Goal: Task Accomplishment & Management: Manage account settings

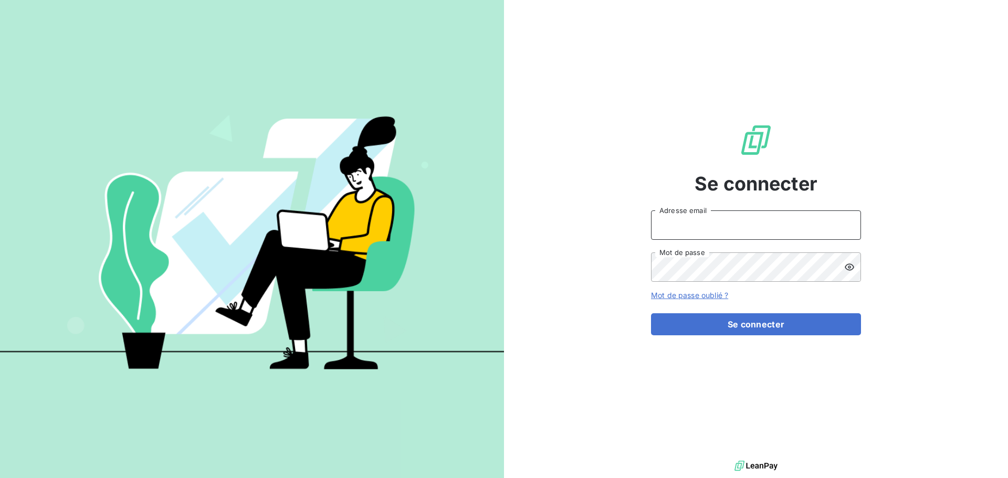
click at [757, 223] on input "Adresse email" at bounding box center [756, 225] width 210 height 29
type input "c.dumazy@safe-groupe.com"
click at [651, 314] on button "Se connecter" at bounding box center [756, 325] width 210 height 22
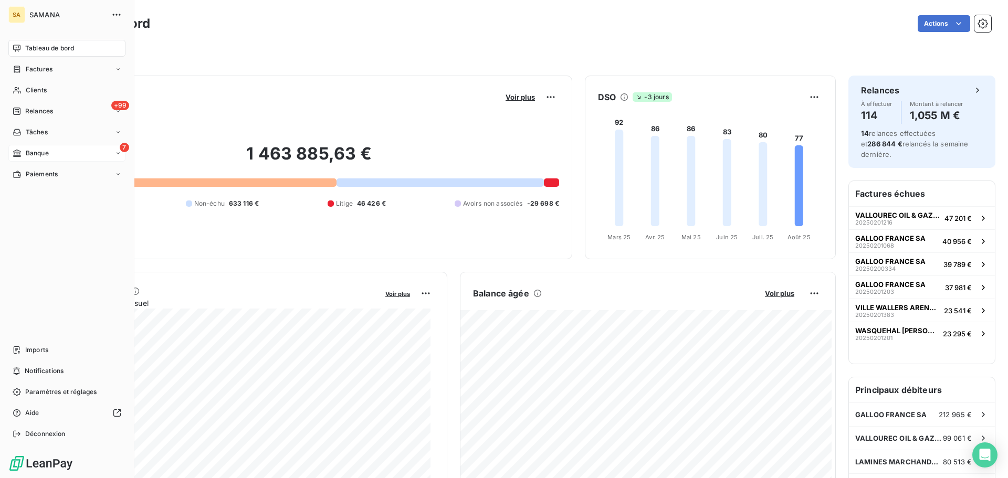
click at [32, 154] on span "Banque" at bounding box center [37, 153] width 23 height 9
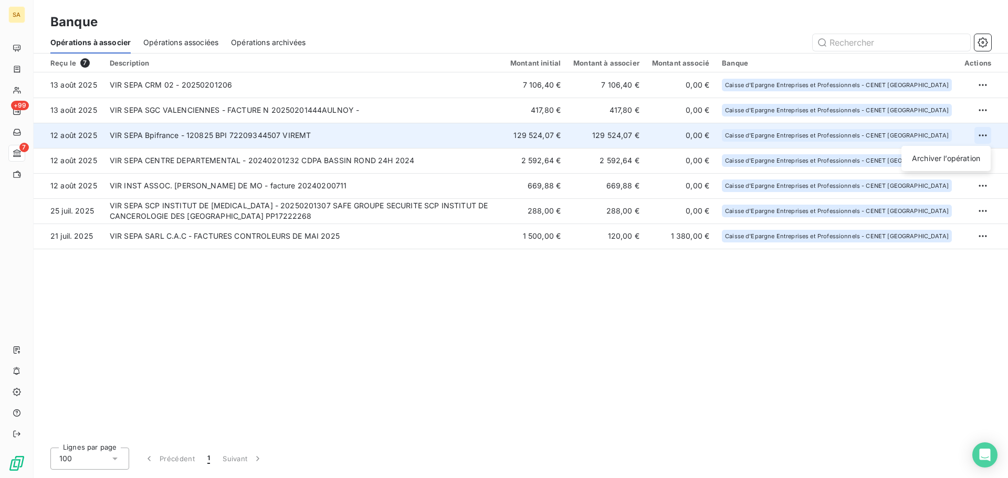
click at [979, 133] on html "SA +99 7 Banque Opérations à associer Opérations associées Opérations archivées…" at bounding box center [504, 239] width 1008 height 478
click at [964, 158] on div "Archiver l’opération" at bounding box center [946, 158] width 81 height 17
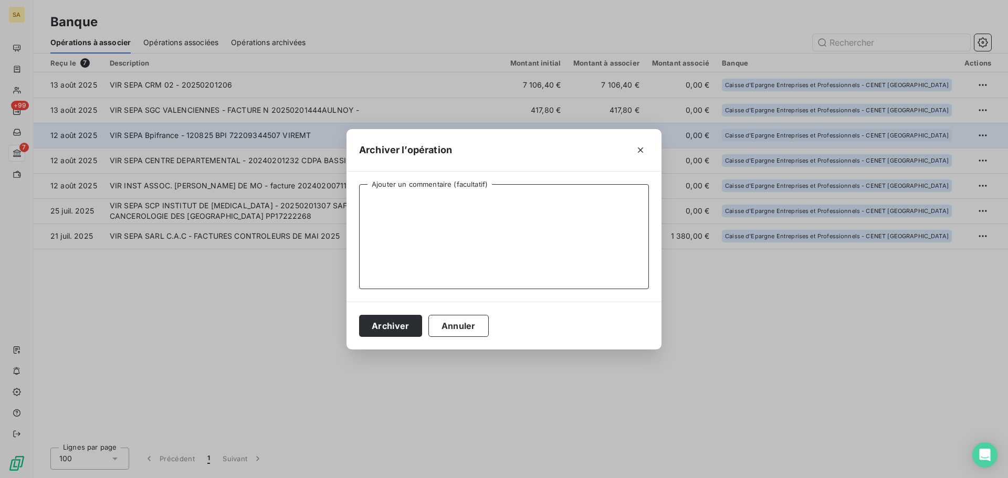
click at [435, 199] on textarea "Ajouter un commentaire (facultatif)" at bounding box center [504, 236] width 290 height 105
type textarea "Avance +"
click at [395, 329] on button "Archiver" at bounding box center [390, 326] width 63 height 22
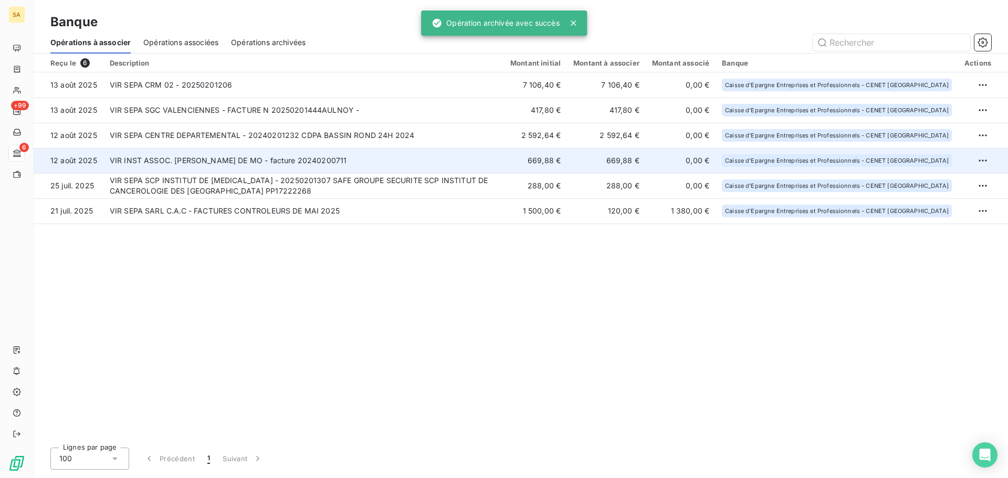
click at [337, 165] on td "VIR INST ASSOC. [PERSON_NAME] DE MO - facture 20240200711" at bounding box center [303, 160] width 401 height 25
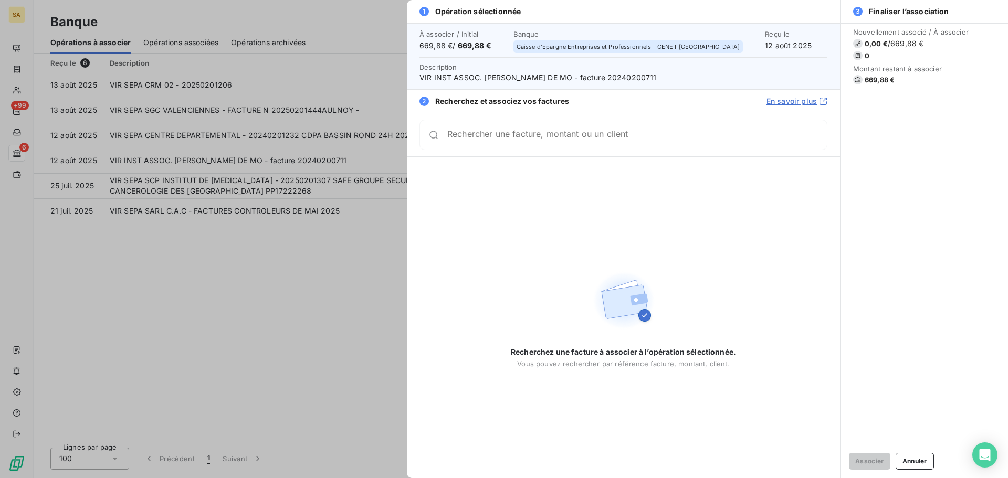
click at [562, 131] on div "Rechercher une facture, montant ou un client" at bounding box center [637, 135] width 380 height 11
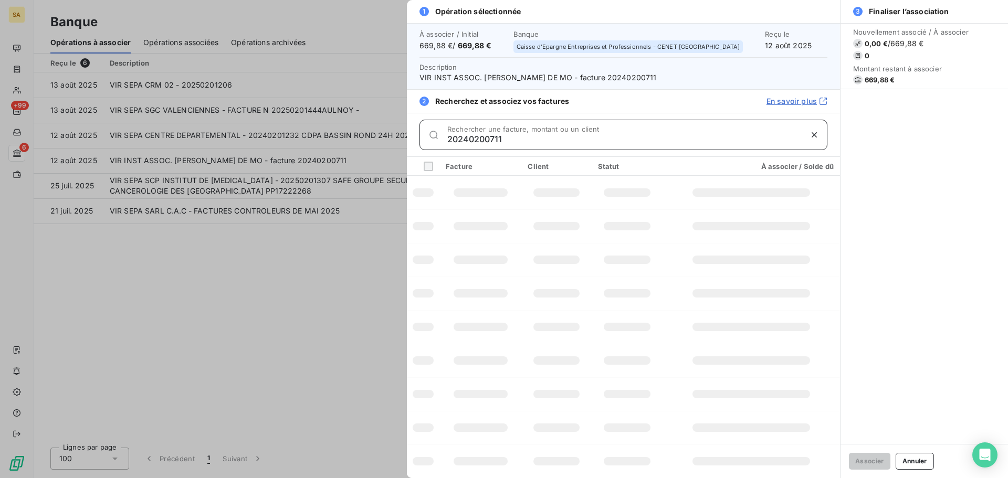
type input "20240200711"
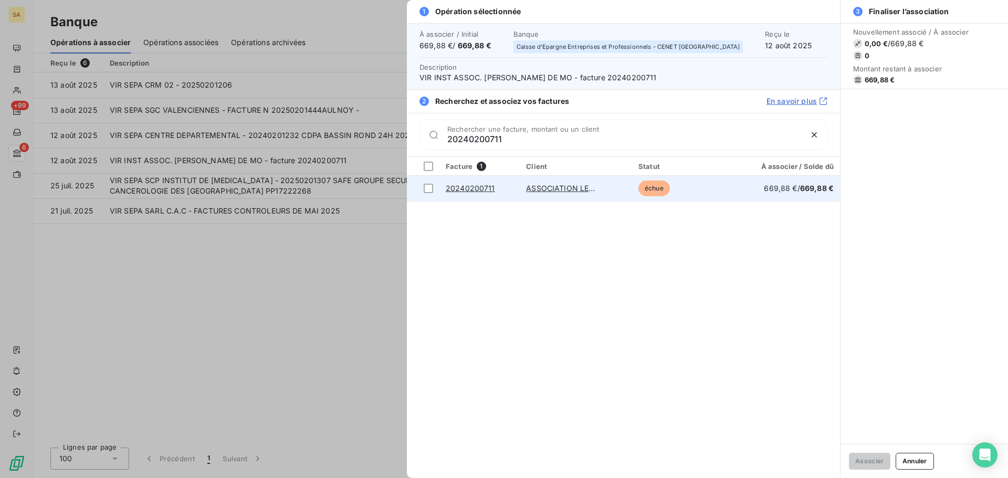
click at [471, 189] on link "20240200711" at bounding box center [470, 188] width 49 height 9
click at [431, 191] on div at bounding box center [428, 188] width 9 height 9
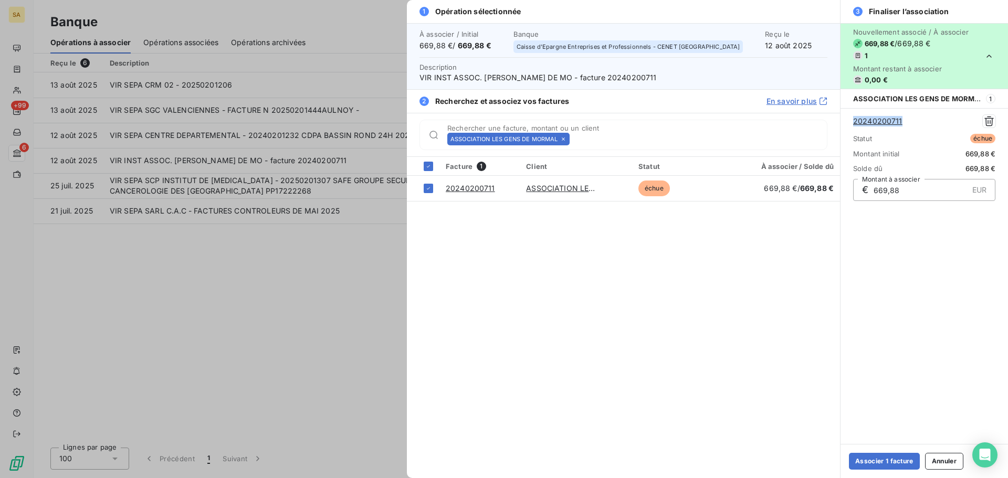
drag, startPoint x: 912, startPoint y: 123, endPoint x: 852, endPoint y: 127, distance: 60.0
click at [852, 127] on div "20240200711 Statut échue Montant initial 669,88 € Solde dû 669,88 € € 669,88 EU…" at bounding box center [925, 157] width 168 height 99
copy link "20240200711"
click at [872, 462] on button "Associer 1 facture" at bounding box center [884, 461] width 71 height 17
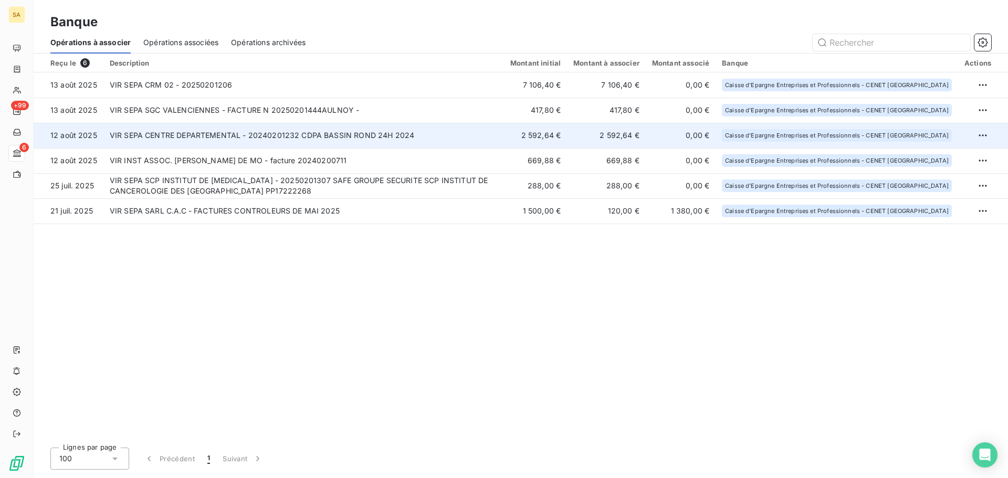
click at [193, 138] on td "VIR SEPA CENTRE DEPARTEMENTAL - 20240201232 CDPA BASSIN ROND 24H 2024" at bounding box center [303, 135] width 401 height 25
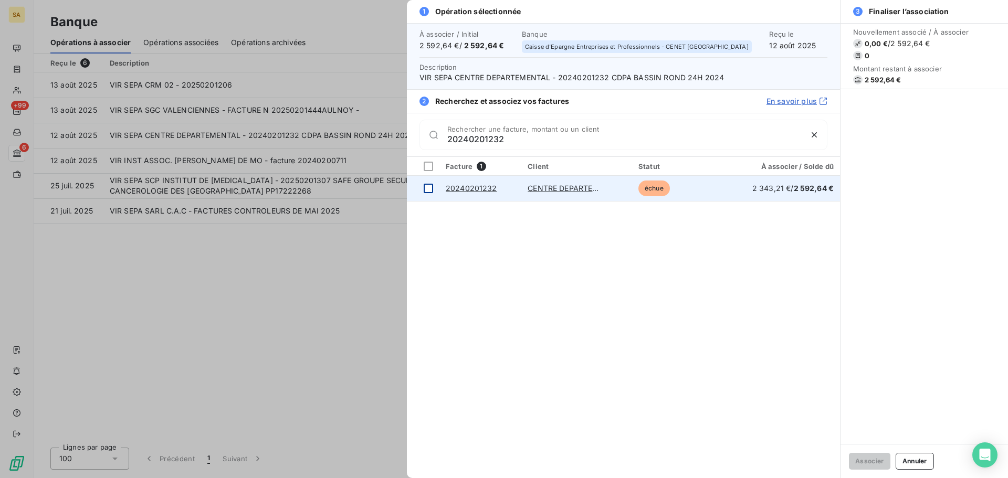
type input "20240201232"
click at [425, 189] on div at bounding box center [428, 188] width 9 height 9
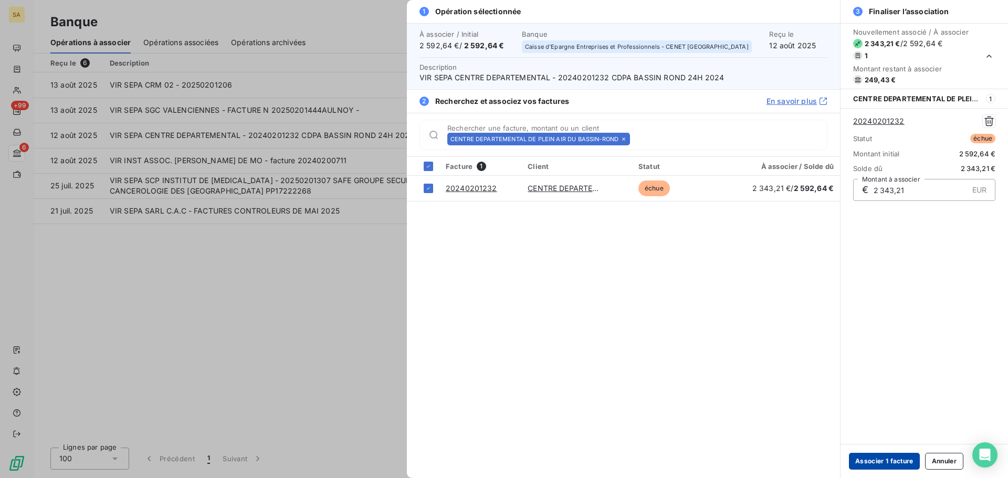
click at [908, 461] on button "Associer 1 facture" at bounding box center [884, 461] width 71 height 17
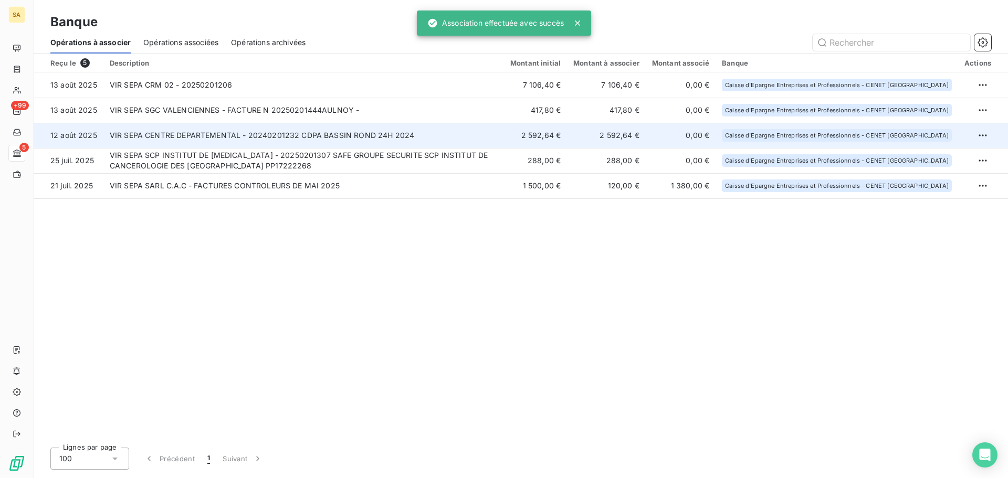
click at [373, 139] on td "VIR SEPA CENTRE DEPARTEMENTAL - 20240201232 CDPA BASSIN ROND 24H 2024" at bounding box center [303, 135] width 401 height 25
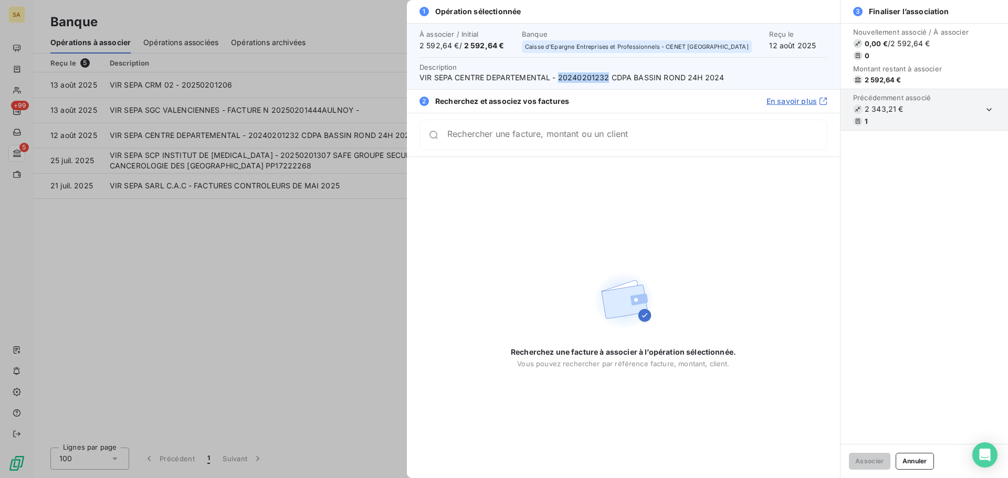
drag, startPoint x: 607, startPoint y: 78, endPoint x: 558, endPoint y: 78, distance: 48.8
click at [558, 78] on span "VIR SEPA CENTRE DEPARTEMENTAL - 20240201232 CDPA BASSIN ROND 24H 2024" at bounding box center [624, 77] width 408 height 11
copy span "20240201232"
click at [28, 217] on div at bounding box center [504, 239] width 1008 height 478
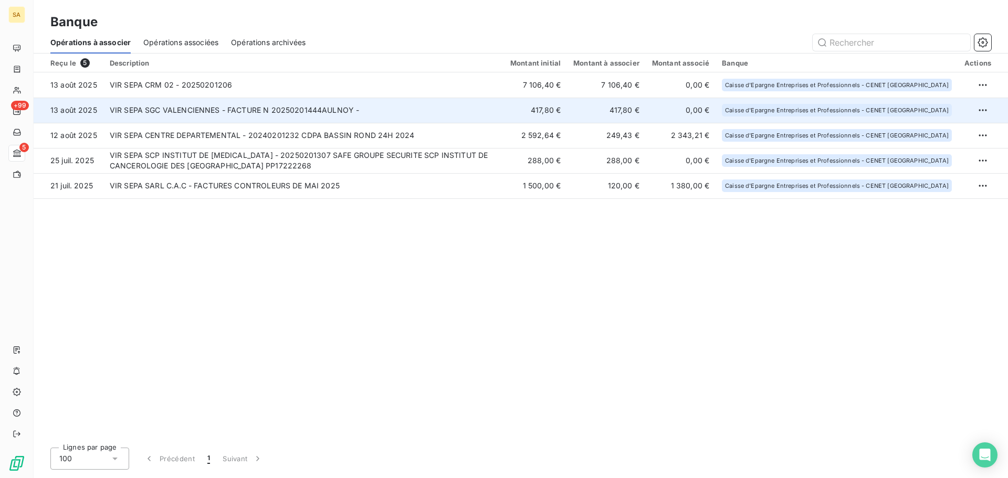
click at [145, 118] on td "VIR SEPA SGC VALENCIENNES - FACTURE N 20250201444AULNOY -" at bounding box center [303, 110] width 401 height 25
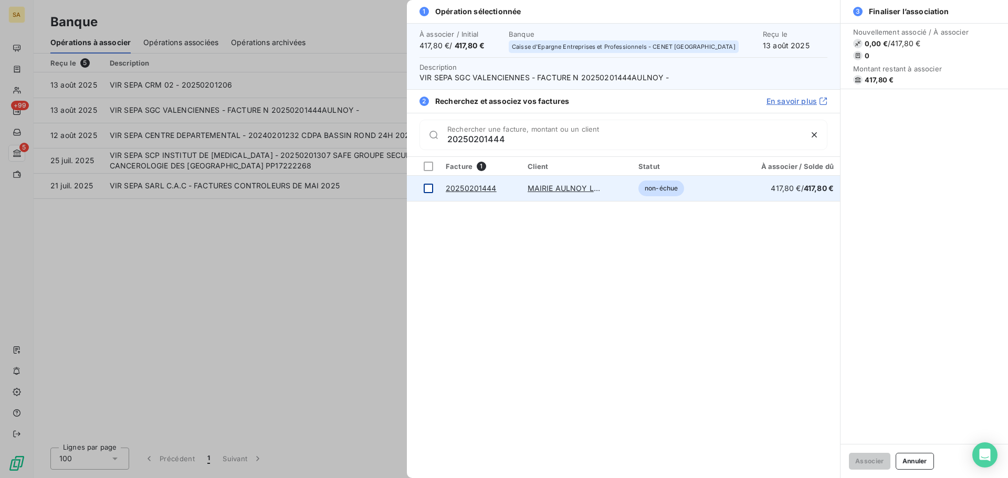
type input "20250201444"
click at [431, 191] on div at bounding box center [428, 188] width 9 height 9
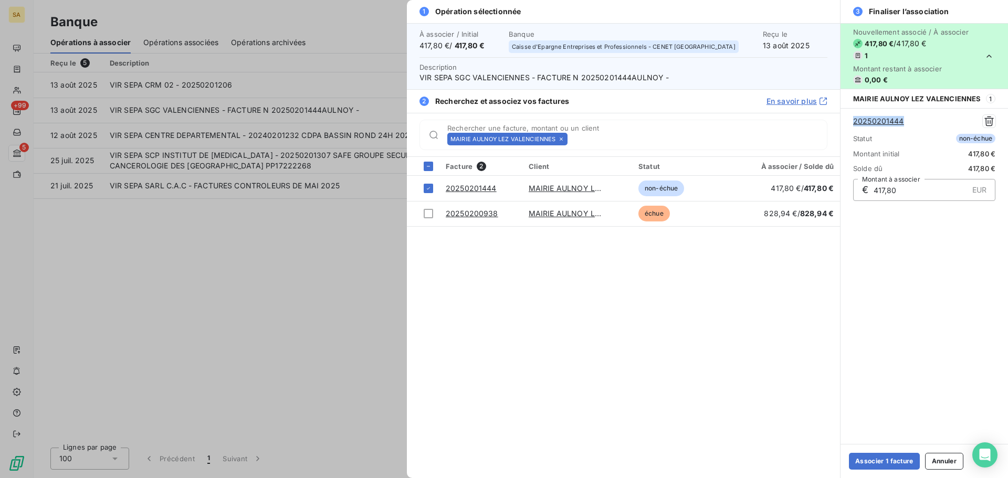
drag, startPoint x: 909, startPoint y: 114, endPoint x: 840, endPoint y: 118, distance: 68.3
click at [840, 118] on div "3 Finaliser l’association Nouvellement associé / À associer 417,80 € / 417,80 €…" at bounding box center [924, 239] width 168 height 478
copy link "20250201444"
click at [908, 460] on button "Associer 1 facture" at bounding box center [884, 461] width 71 height 17
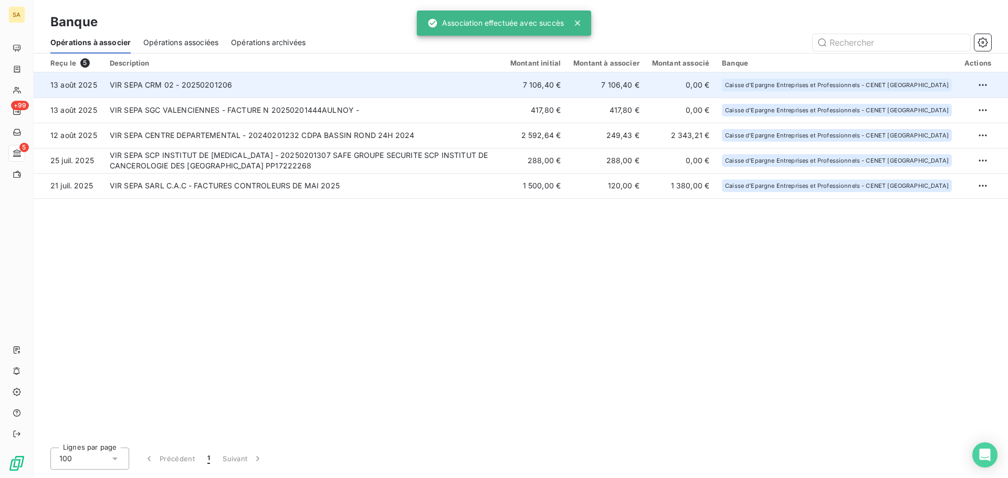
click at [172, 89] on td "VIR SEPA CRM 02 - 20250201206" at bounding box center [303, 84] width 401 height 25
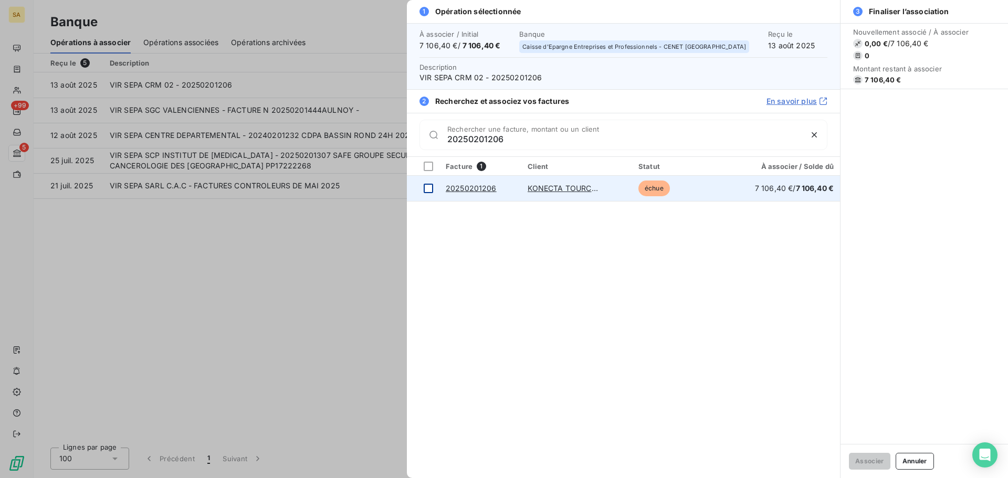
type input "20250201206"
click at [427, 190] on div at bounding box center [428, 188] width 9 height 9
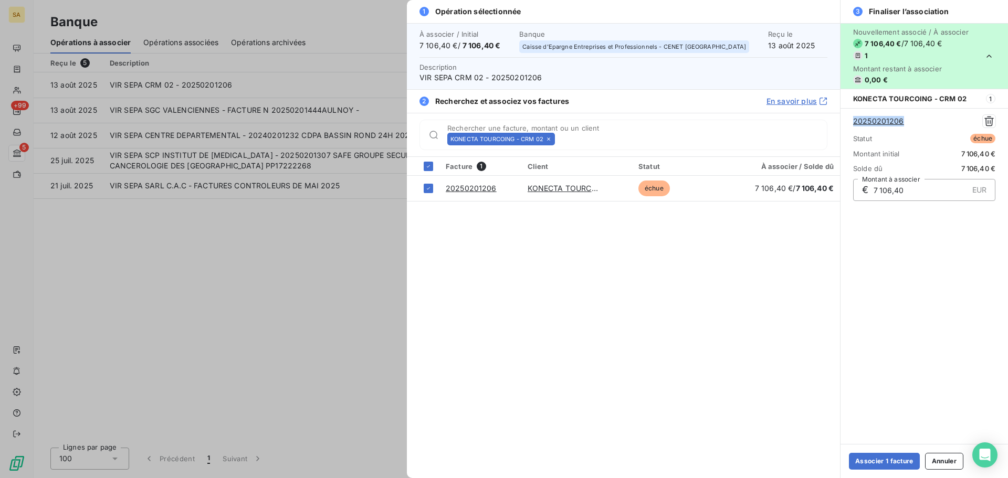
drag, startPoint x: 914, startPoint y: 122, endPoint x: 843, endPoint y: 120, distance: 71.5
click at [843, 120] on div "20250201206 Statut échue Montant initial 7 106,40 € Solde dû 7 106,40 € € 7 106…" at bounding box center [925, 157] width 168 height 99
copy link "20250201206"
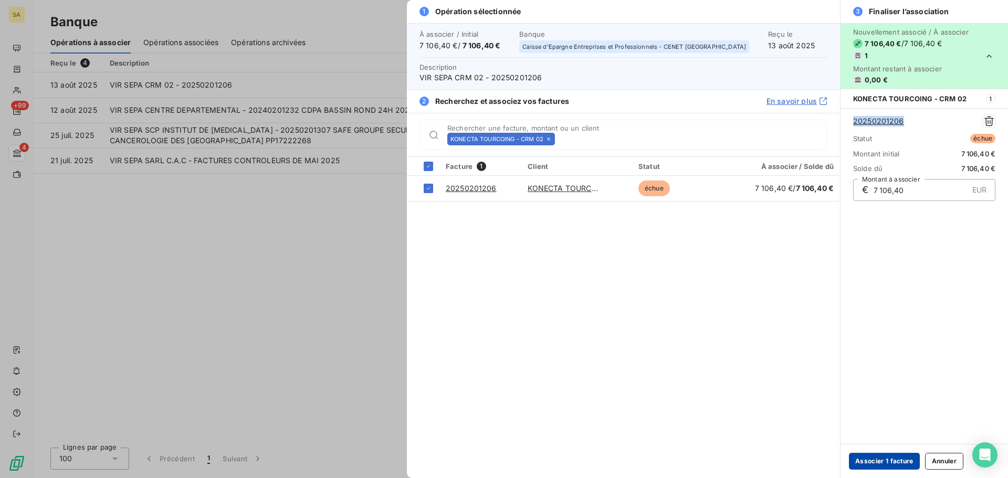
click at [908, 460] on button "Associer 1 facture" at bounding box center [884, 461] width 71 height 17
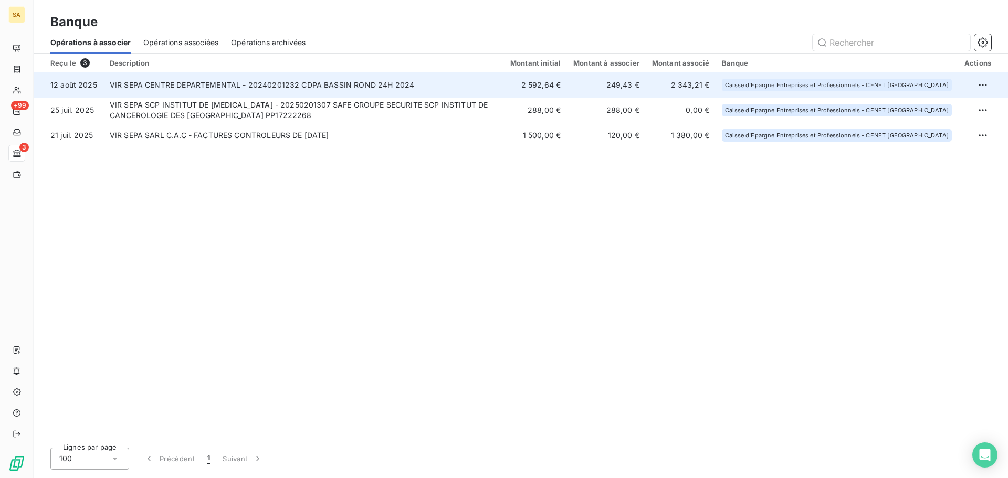
click at [321, 88] on td "VIR SEPA CENTRE DEPARTEMENTAL - 20240201232 CDPA BASSIN ROND 24H 2024" at bounding box center [303, 84] width 401 height 25
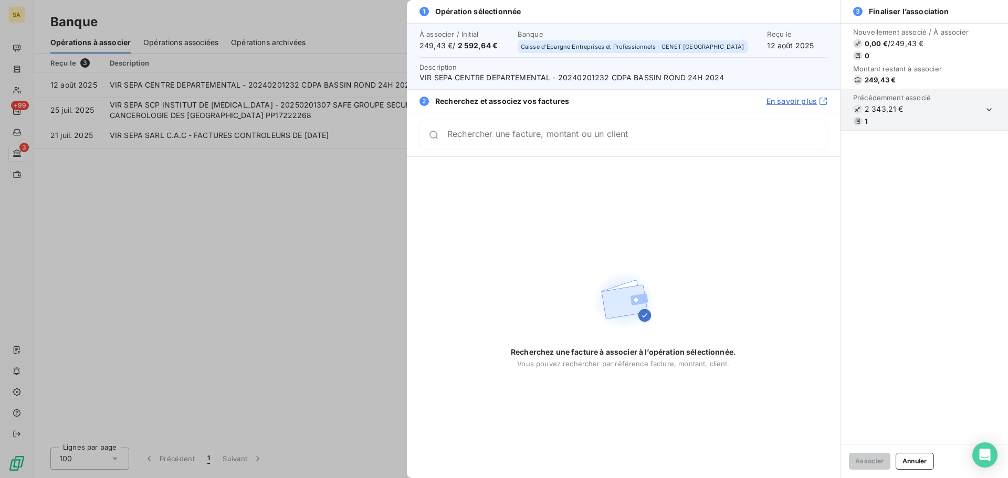
click at [264, 211] on div at bounding box center [504, 239] width 1008 height 478
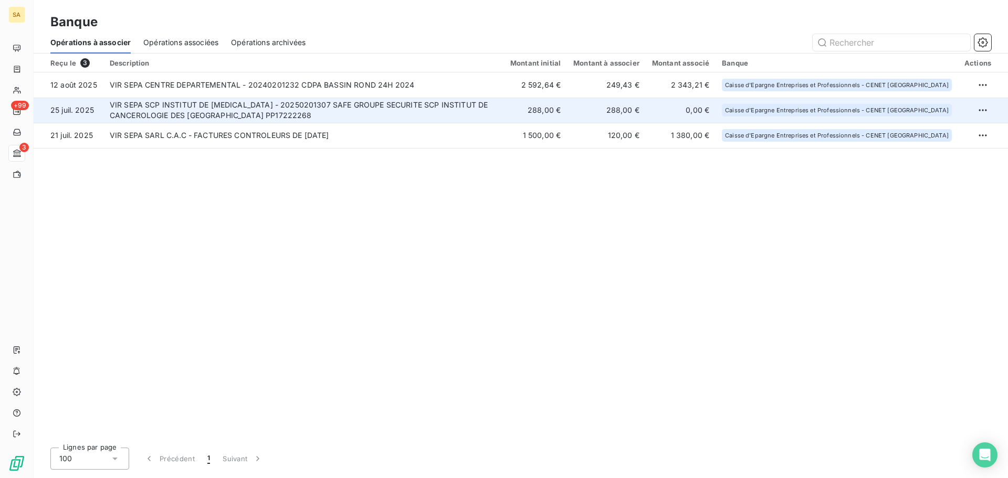
click at [233, 114] on td "VIR SEPA SCP INSTITUT DE [MEDICAL_DATA] - 20250201307 SAFE GROUPE SECURITE SCP …" at bounding box center [303, 110] width 401 height 25
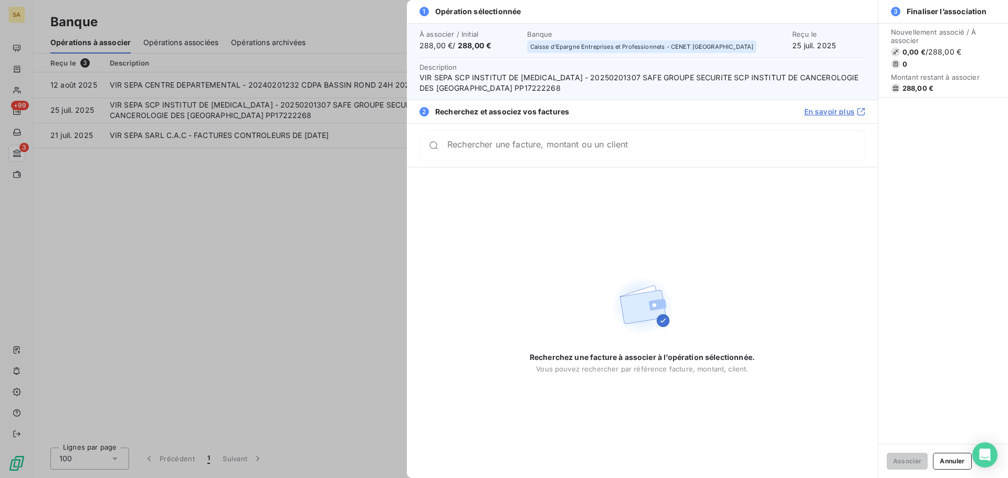
click at [253, 270] on div at bounding box center [504, 239] width 1008 height 478
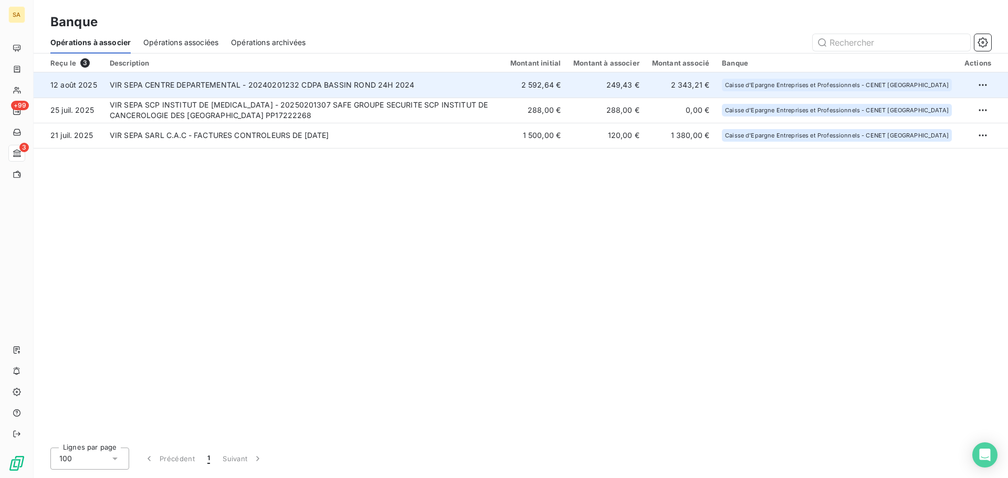
click at [160, 85] on td "VIR SEPA CENTRE DEPARTEMENTAL - 20240201232 CDPA BASSIN ROND 24H 2024" at bounding box center [303, 84] width 401 height 25
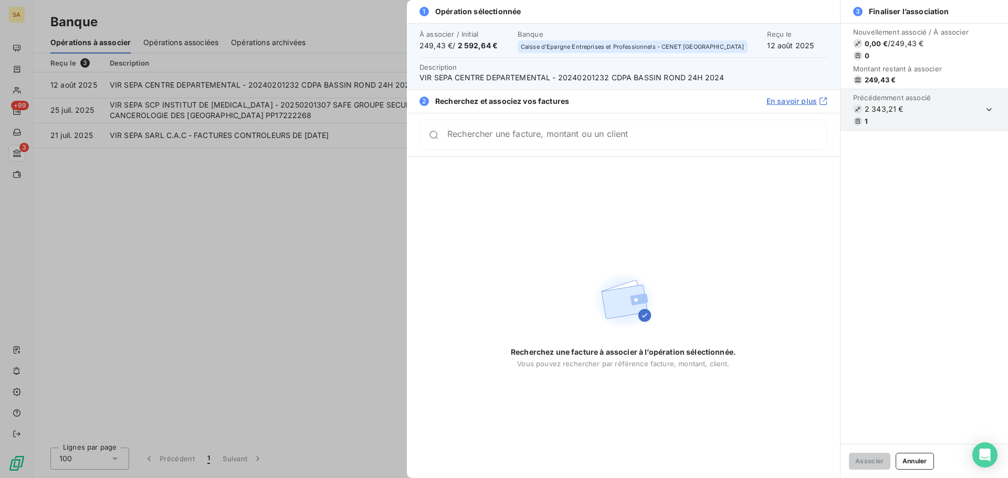
click at [252, 207] on div at bounding box center [504, 239] width 1008 height 478
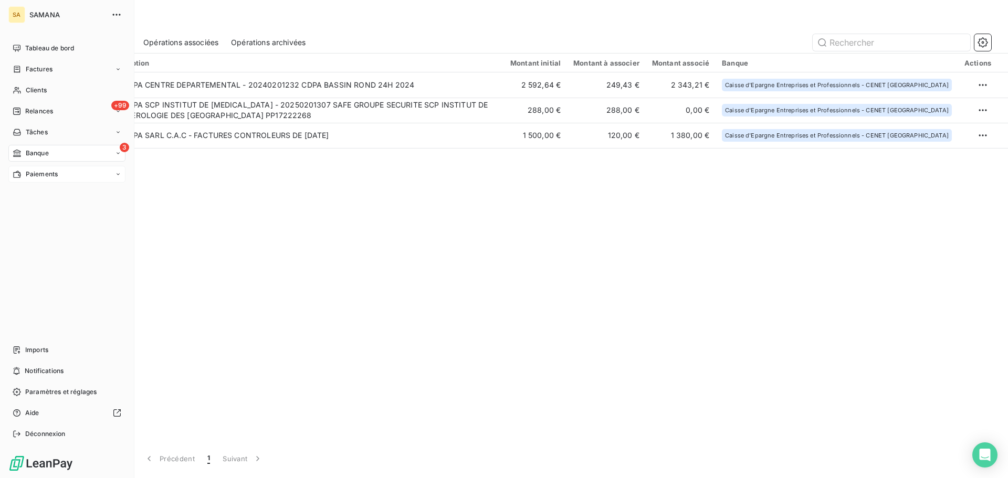
click at [54, 175] on span "Paiements" at bounding box center [42, 174] width 32 height 9
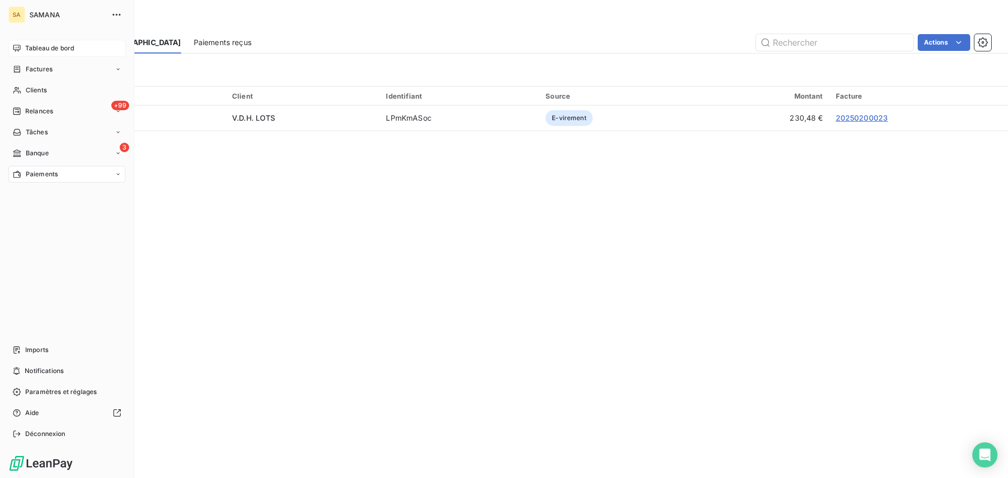
click at [30, 47] on span "Tableau de bord" at bounding box center [49, 48] width 49 height 9
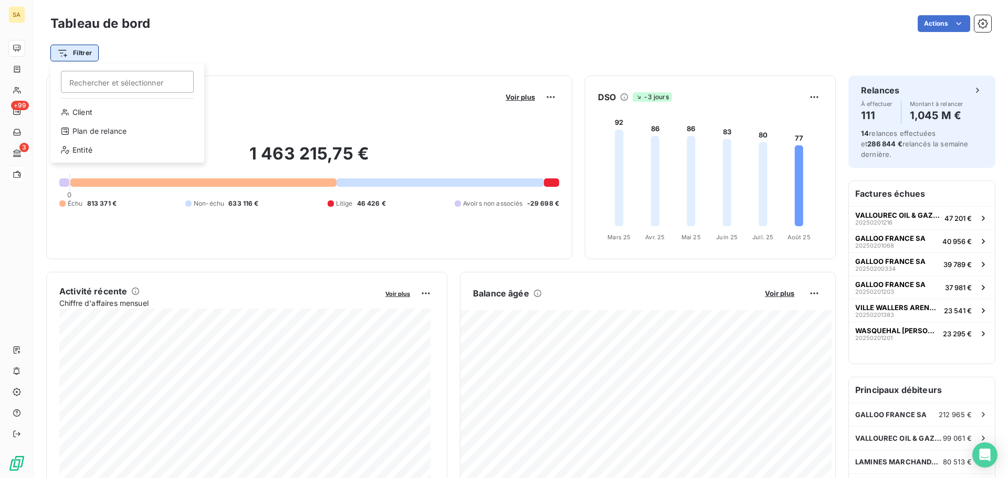
click at [77, 54] on html "SA +99 3 Tableau de bord Actions Filtrer Rechercher et sélectionner Client Plan…" at bounding box center [504, 239] width 1008 height 478
click at [103, 145] on div "Entité" at bounding box center [127, 150] width 145 height 17
click at [231, 81] on div at bounding box center [268, 80] width 151 height 22
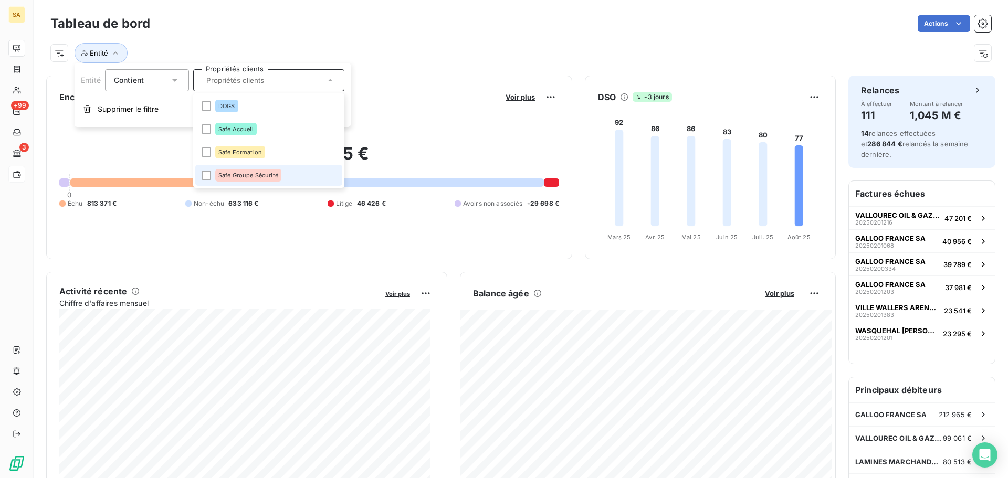
click at [251, 178] on span "Safe Groupe Sécurité" at bounding box center [248, 175] width 60 height 6
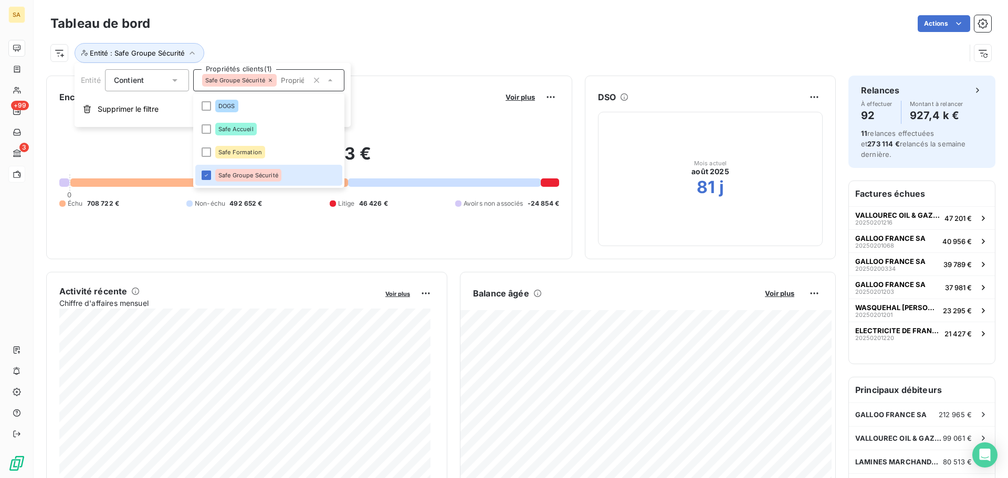
click at [270, 79] on icon at bounding box center [270, 80] width 6 height 6
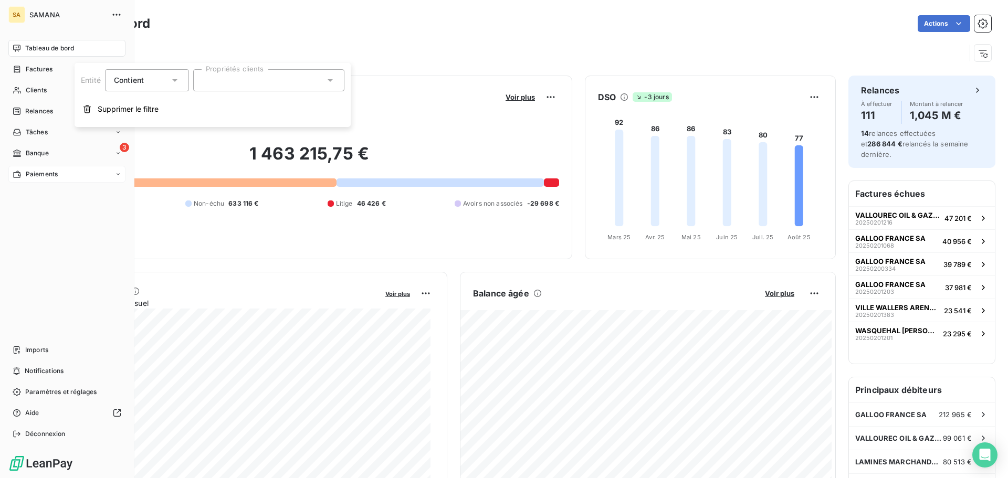
click at [49, 174] on span "Paiements" at bounding box center [42, 174] width 32 height 9
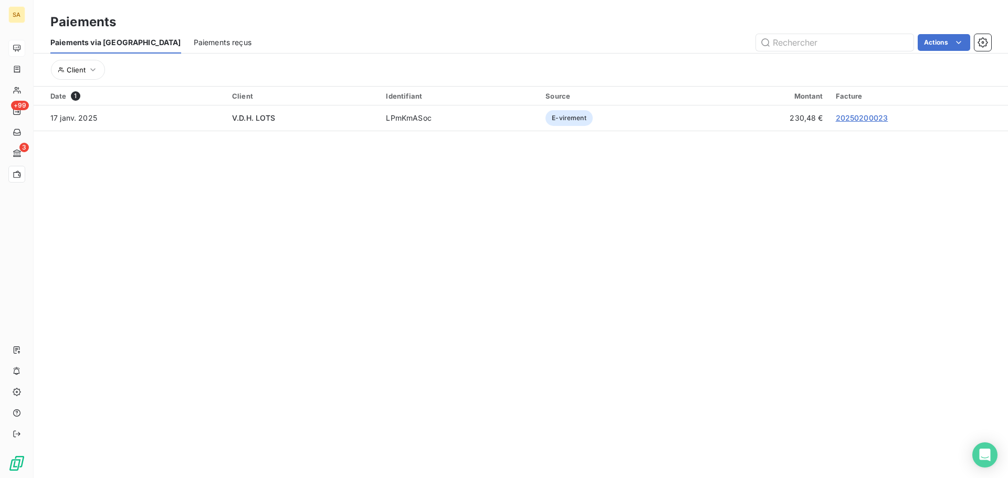
click at [194, 45] on span "Paiements reçus" at bounding box center [223, 42] width 58 height 11
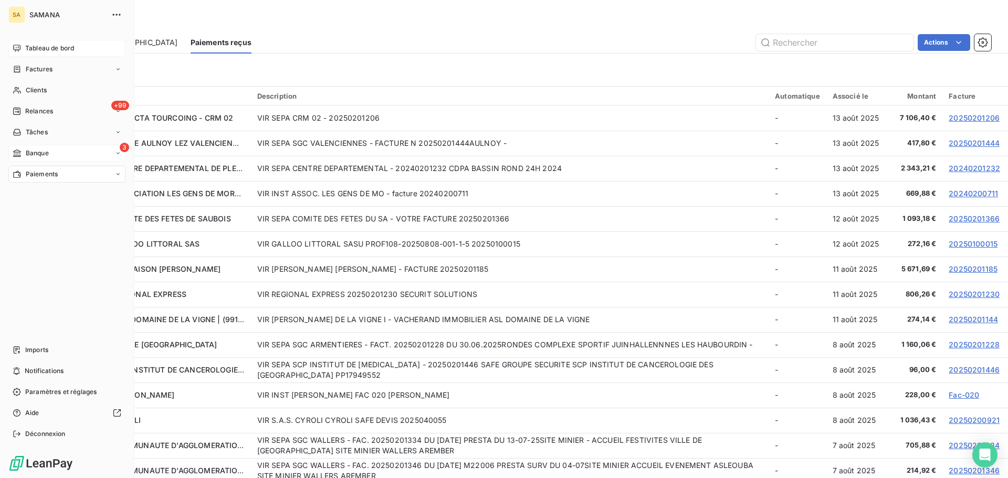
click at [11, 156] on div "3 Banque" at bounding box center [66, 153] width 117 height 17
